Goal: Transaction & Acquisition: Obtain resource

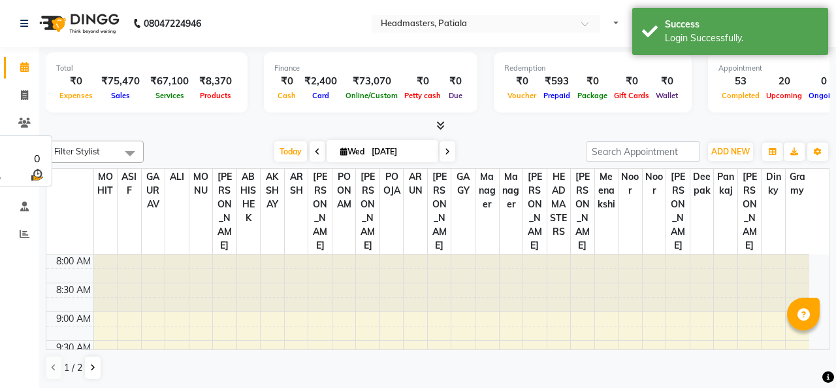
select select "en"
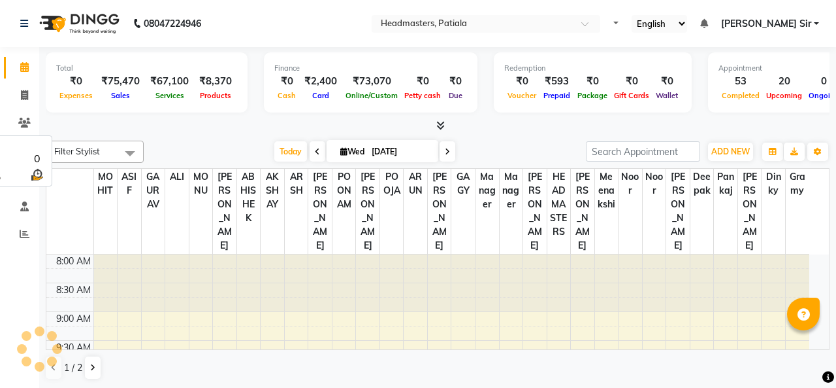
click at [464, 162] on div "Filter Stylist Select All ABHISHEK [PERSON_NAME] [PERSON_NAME] [PERSON_NAME] [P…" at bounding box center [438, 152] width 784 height 22
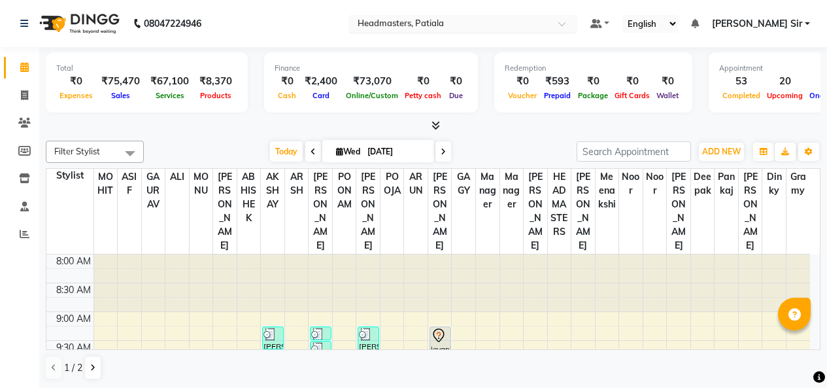
click at [574, 22] on span at bounding box center [566, 27] width 16 height 13
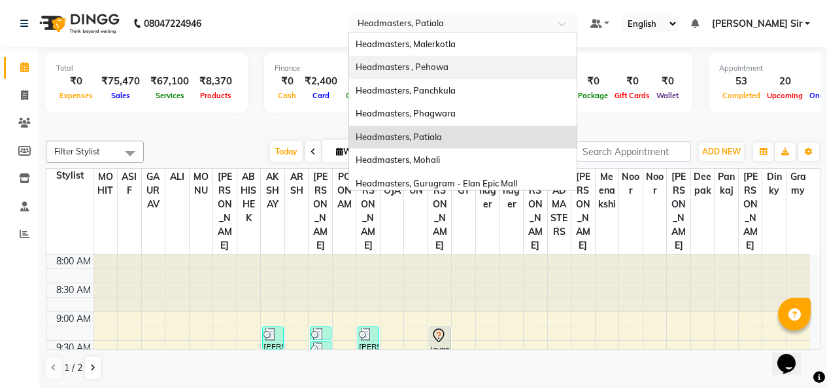
click at [531, 63] on div "Headmasters , Pehowa" at bounding box center [462, 68] width 227 height 24
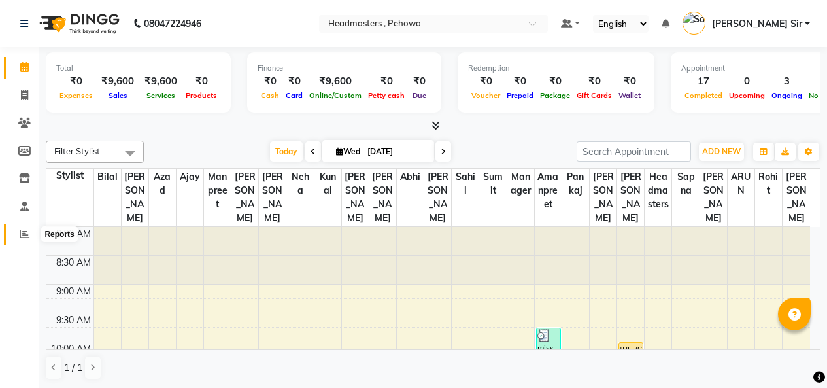
click at [29, 233] on span at bounding box center [24, 234] width 23 height 15
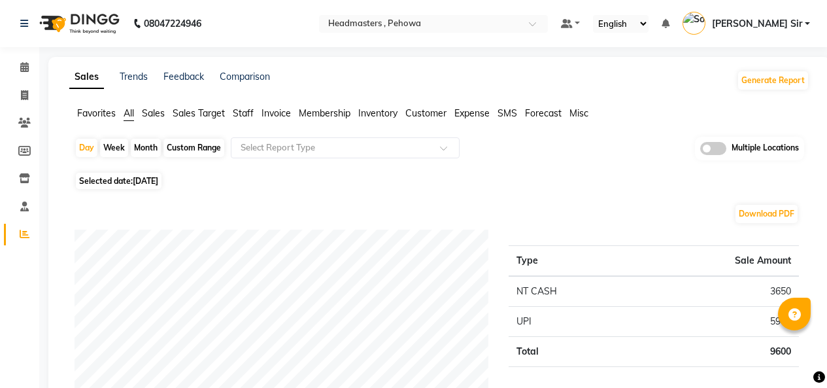
click at [190, 144] on div "Custom Range" at bounding box center [193, 148] width 61 height 18
select select "9"
select select "2025"
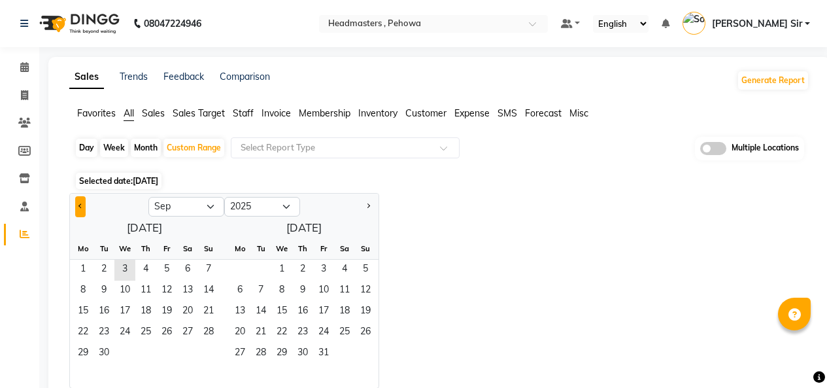
click at [84, 201] on button "Previous month" at bounding box center [80, 206] width 10 height 21
select select "8"
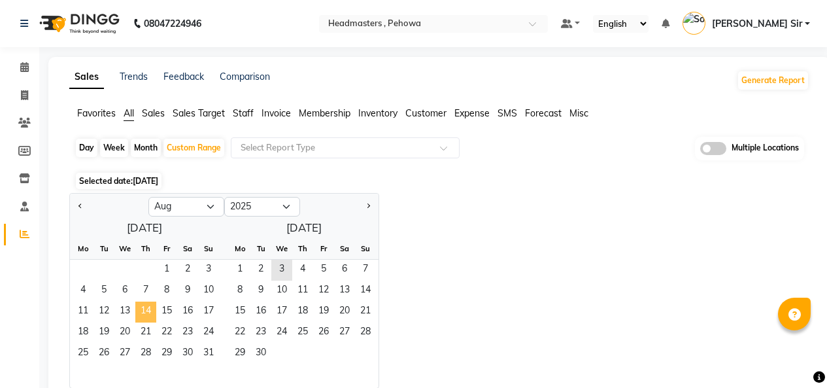
click at [147, 309] on span "14" at bounding box center [145, 311] width 21 height 21
click at [203, 349] on span "31" at bounding box center [208, 353] width 21 height 21
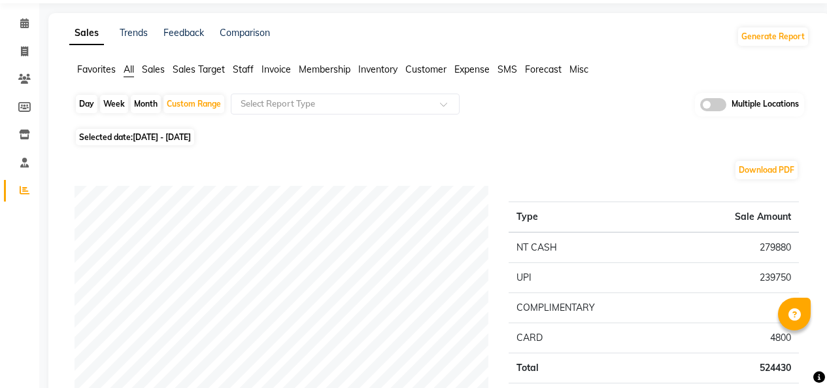
scroll to position [65, 0]
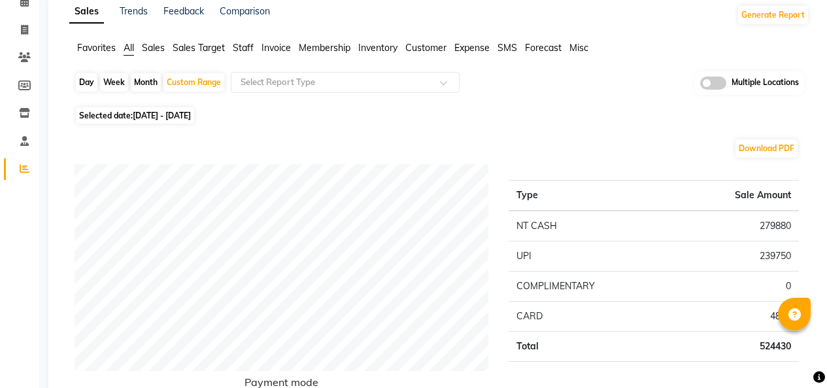
click at [274, 46] on span "Invoice" at bounding box center [275, 48] width 29 height 12
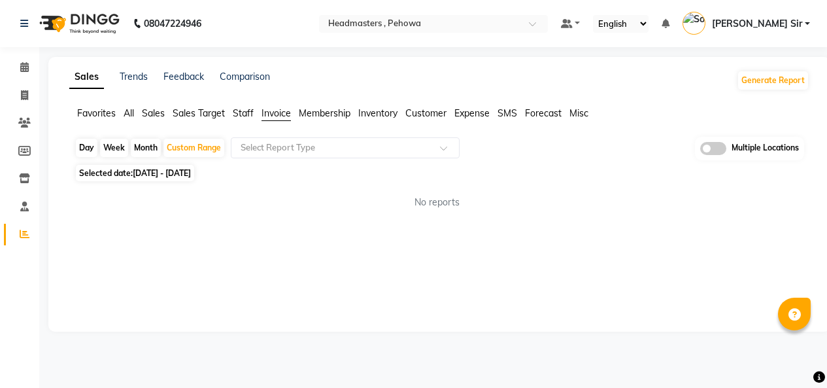
scroll to position [0, 0]
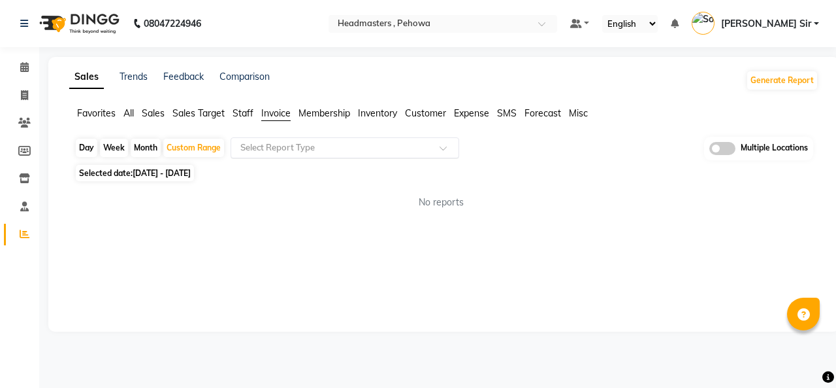
click at [438, 150] on div at bounding box center [344, 147] width 227 height 13
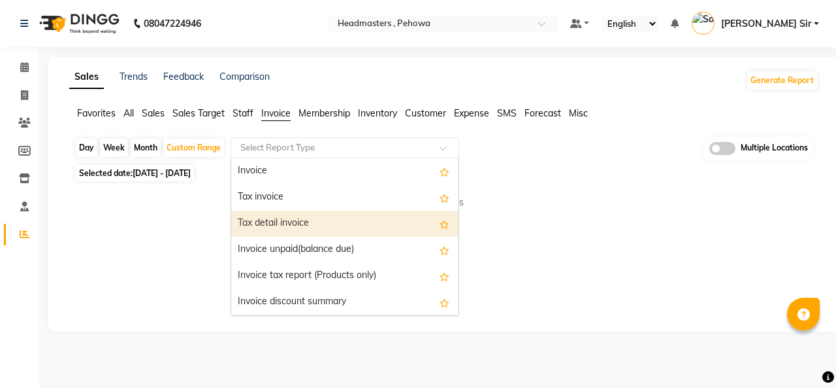
click at [371, 218] on div "Tax detail invoice" at bounding box center [344, 223] width 227 height 26
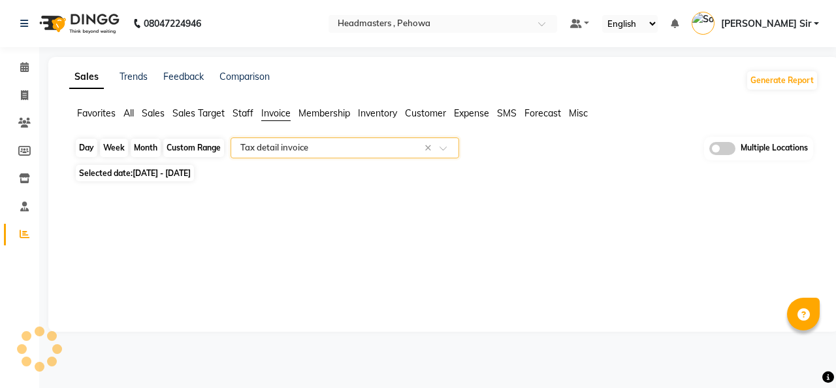
select select "full_report"
select select "csv"
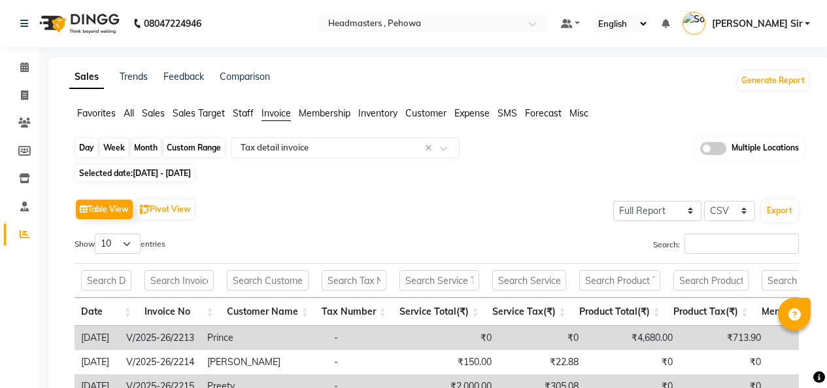
click at [194, 150] on div "Custom Range" at bounding box center [193, 148] width 61 height 18
select select "8"
select select "2025"
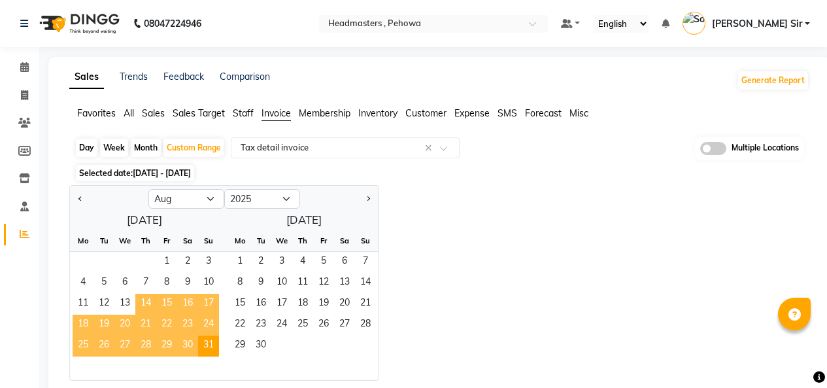
click at [144, 306] on span "14" at bounding box center [145, 303] width 21 height 21
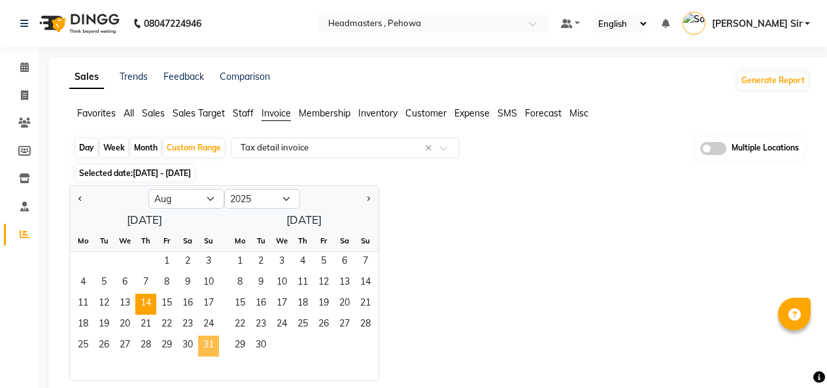
click at [203, 342] on span "31" at bounding box center [208, 345] width 21 height 21
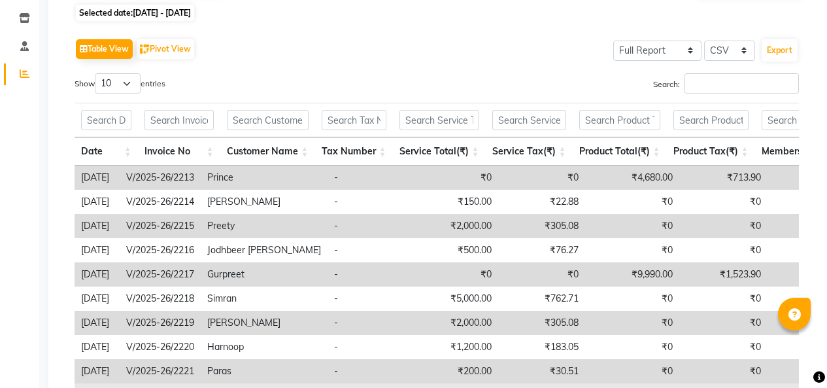
scroll to position [65, 0]
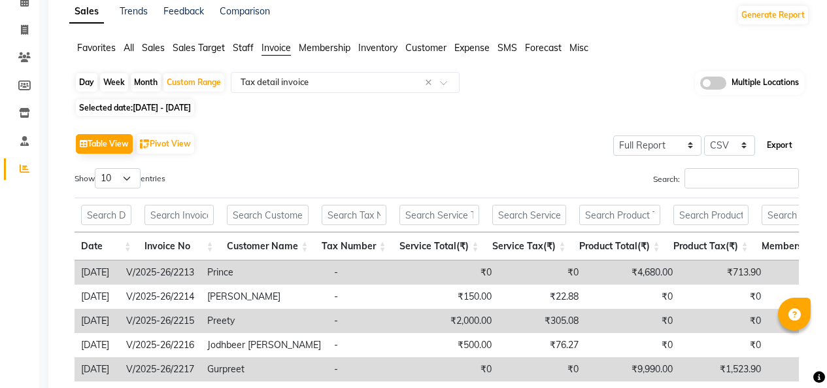
click at [773, 143] on button "Export" at bounding box center [779, 145] width 36 height 22
